Goal: Information Seeking & Learning: Understand process/instructions

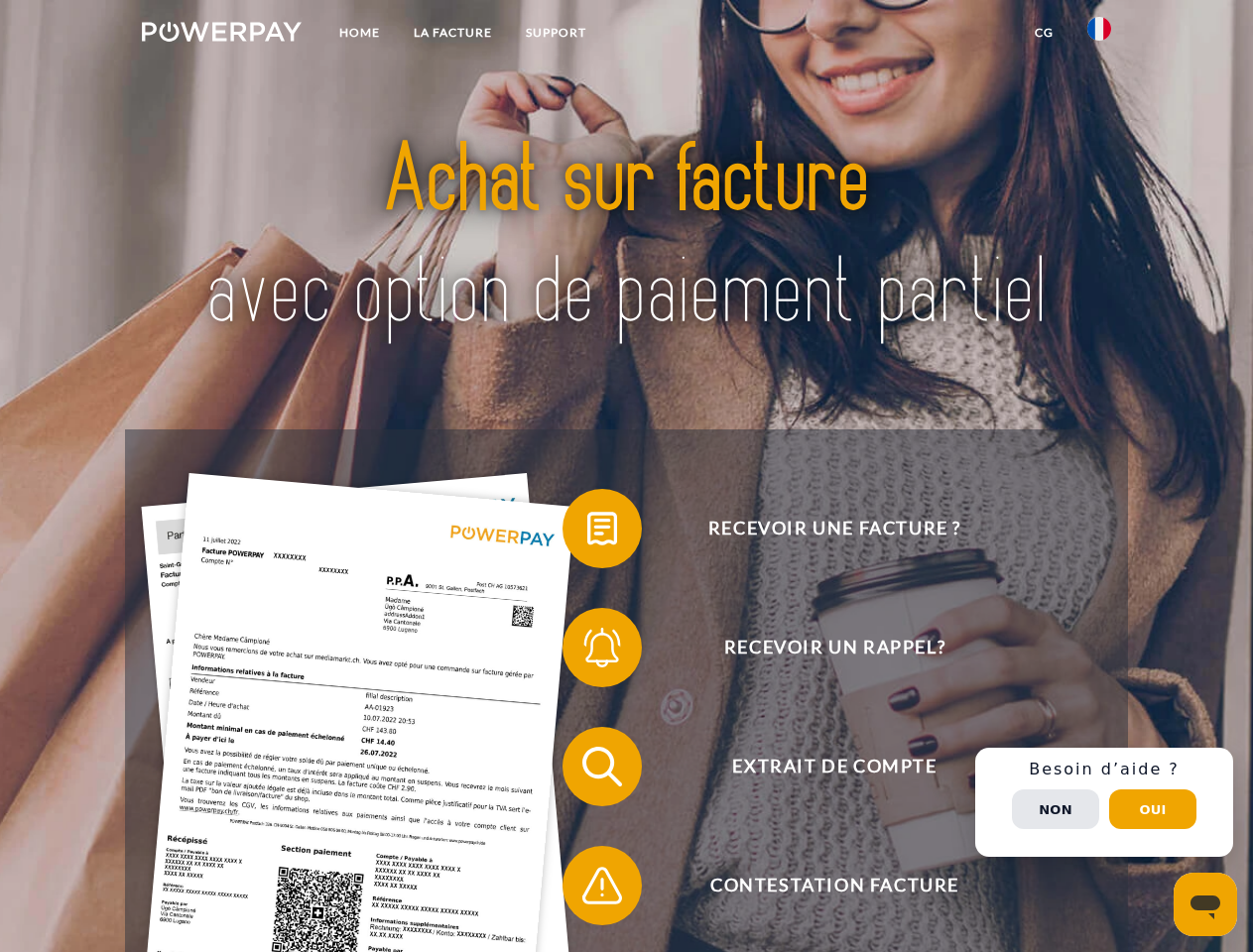
click at [221, 35] on img at bounding box center [222, 32] width 159 height 20
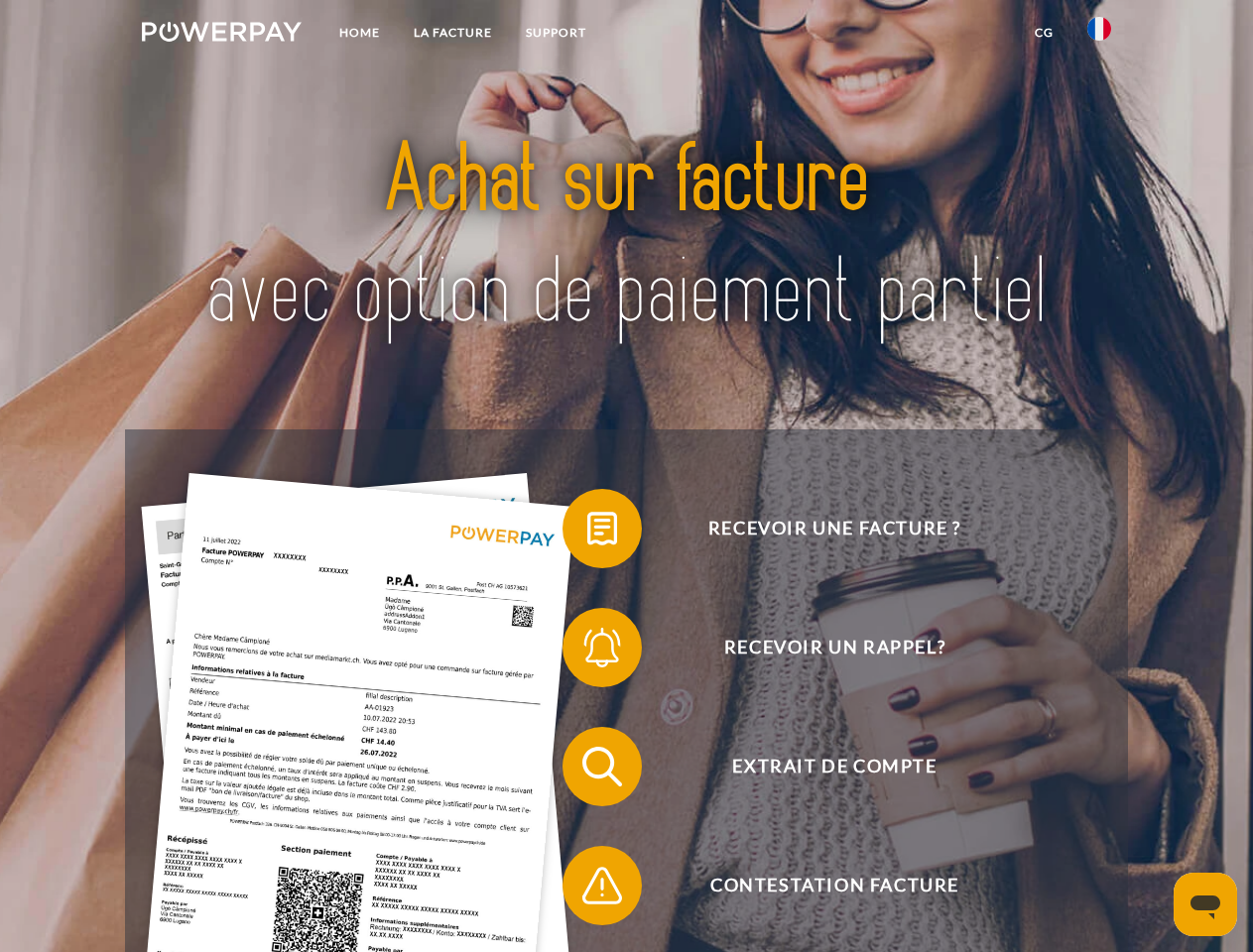
click at [1099, 35] on img at bounding box center [1099, 29] width 24 height 24
click at [1044, 33] on link "CG" at bounding box center [1044, 33] width 53 height 36
click at [587, 532] on span at bounding box center [572, 528] width 100 height 99
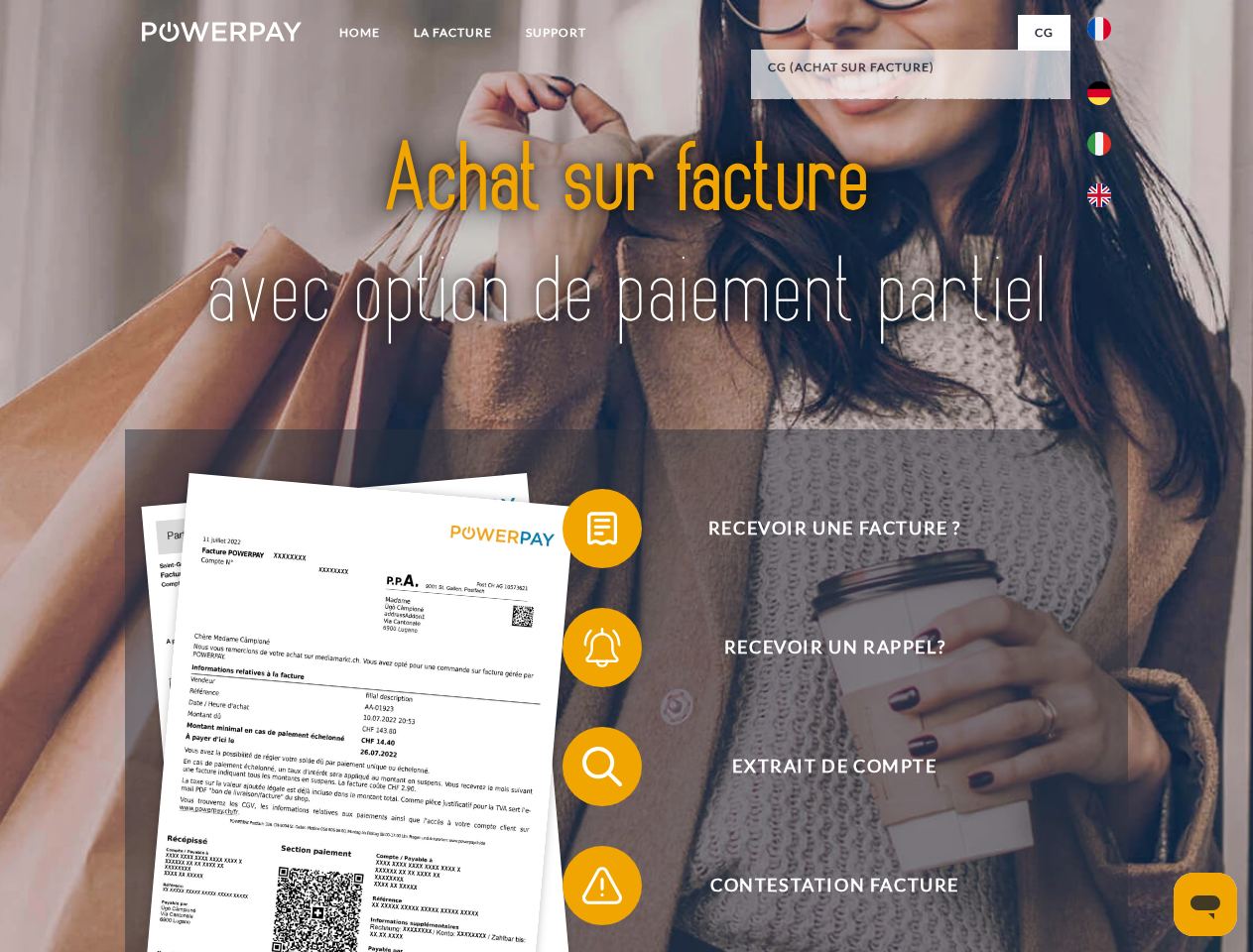
click at [587, 652] on span at bounding box center [572, 648] width 100 height 99
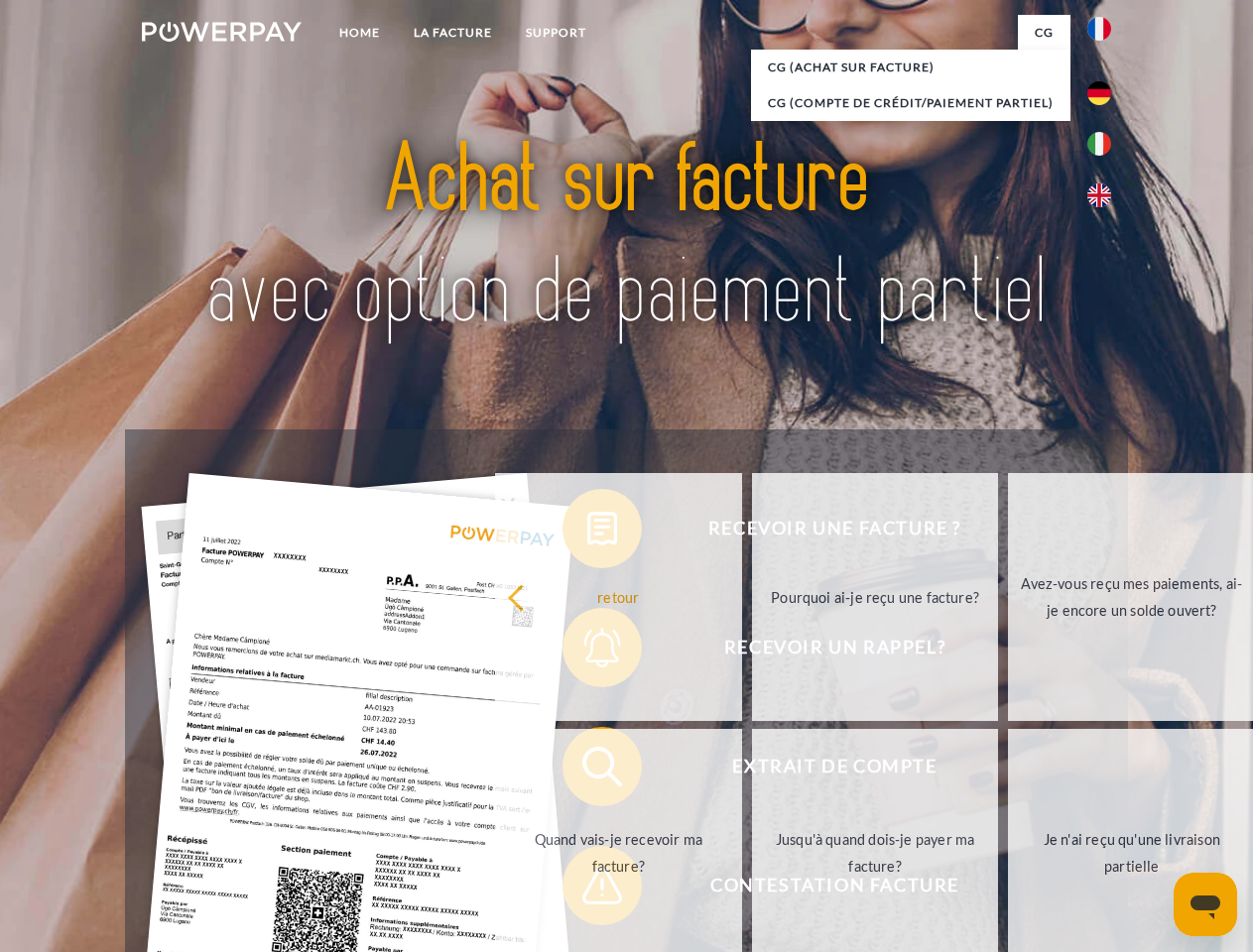
click at [751, 770] on link "Jusqu'à quand dois-je payer ma facture?" at bounding box center [875, 853] width 247 height 248
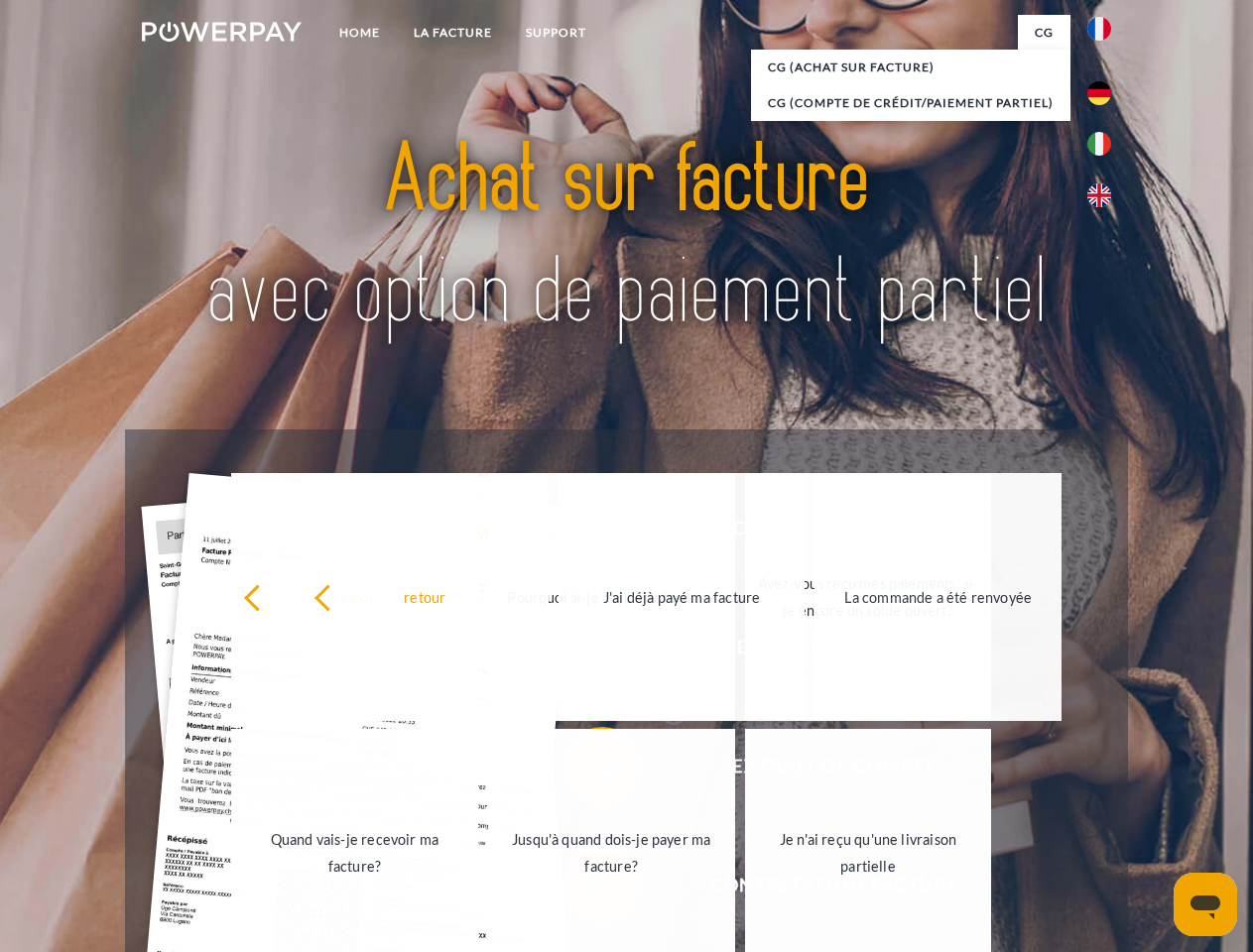
click at [587, 889] on link "Jusqu'à quand dois-je payer ma facture?" at bounding box center [611, 853] width 247 height 248
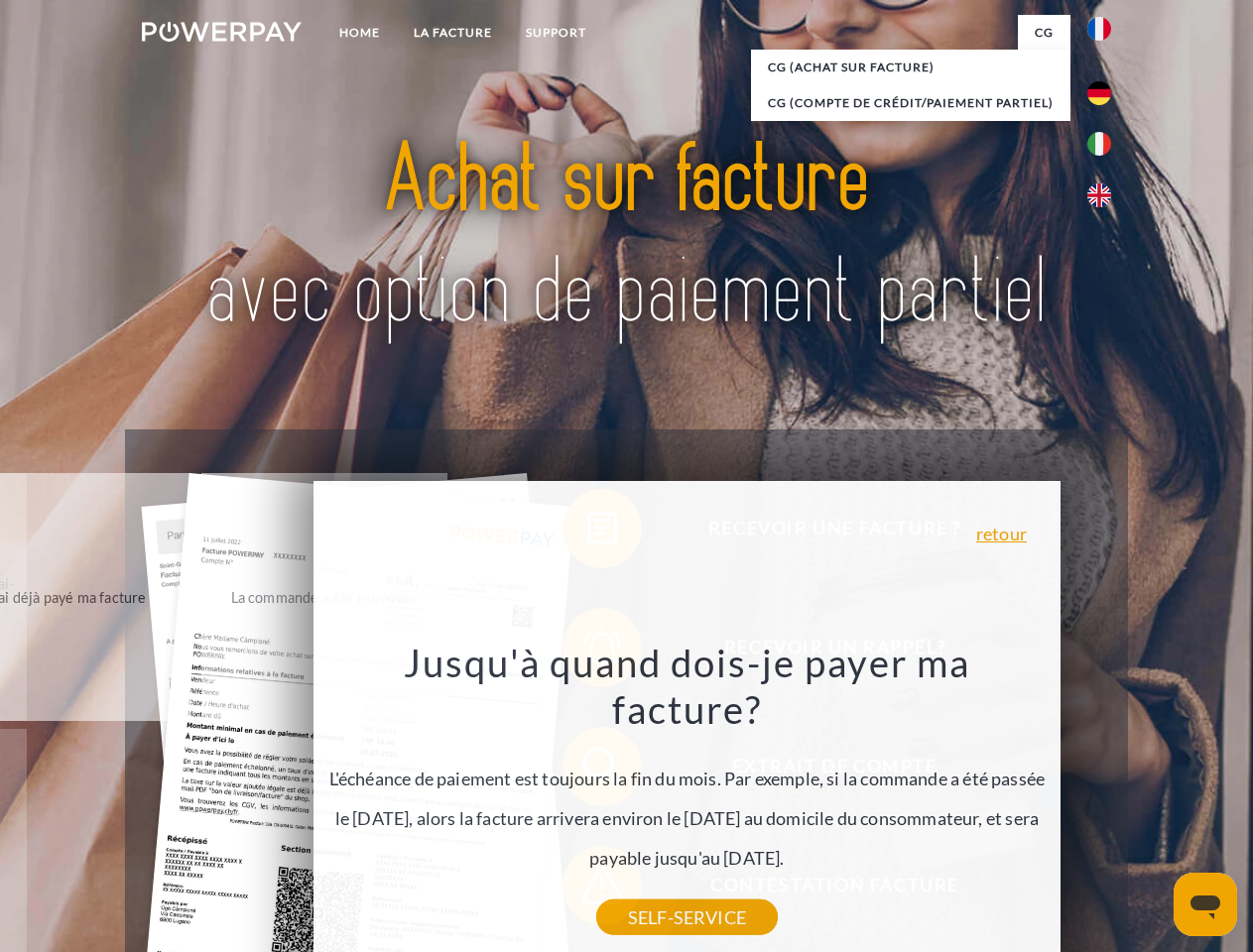
click at [1104, 802] on div "Recevoir une facture ? Recevoir un rappel? Extrait de compte retour" at bounding box center [626, 826] width 1002 height 793
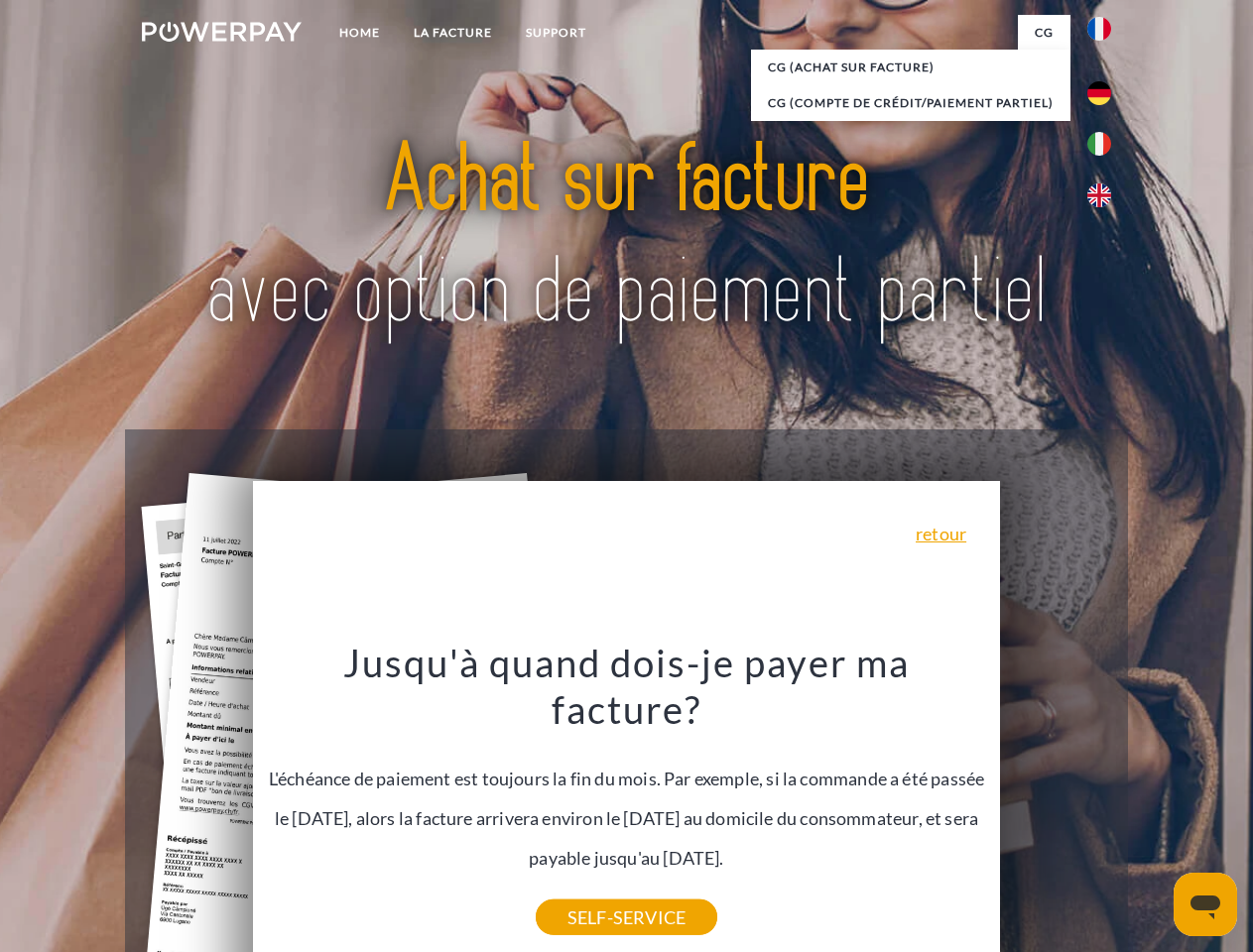
click at [1055, 806] on span "Extrait de compte" at bounding box center [834, 767] width 486 height 80
click at [1152, 809] on header "Home LA FACTURE Support" at bounding box center [626, 684] width 1253 height 1369
